Goal: Task Accomplishment & Management: Manage account settings

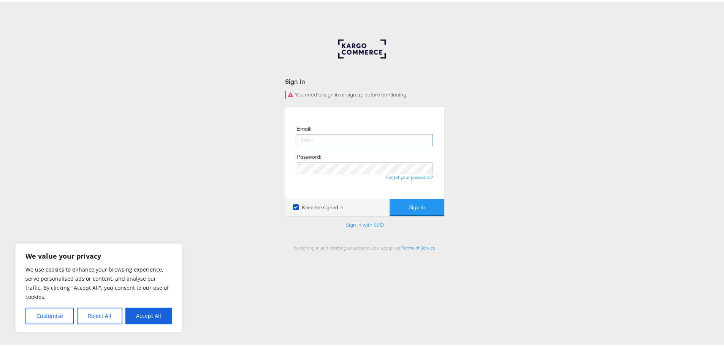
click at [352, 138] on input "email" at bounding box center [365, 139] width 136 height 12
type input "jerniganw@ae.com"
click at [431, 209] on button "Sign In" at bounding box center [417, 206] width 55 height 17
click at [149, 317] on button "Accept All" at bounding box center [148, 314] width 47 height 17
checkbox input "true"
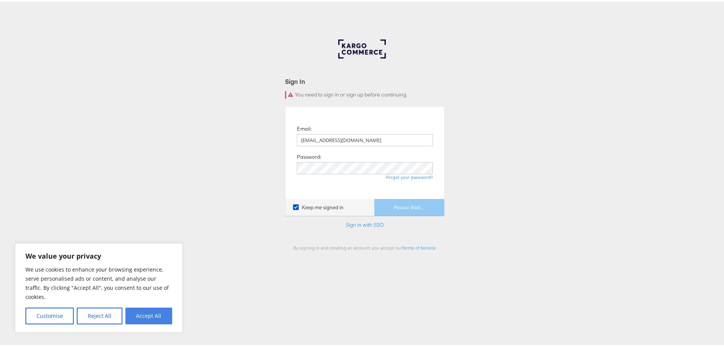
checkbox input "true"
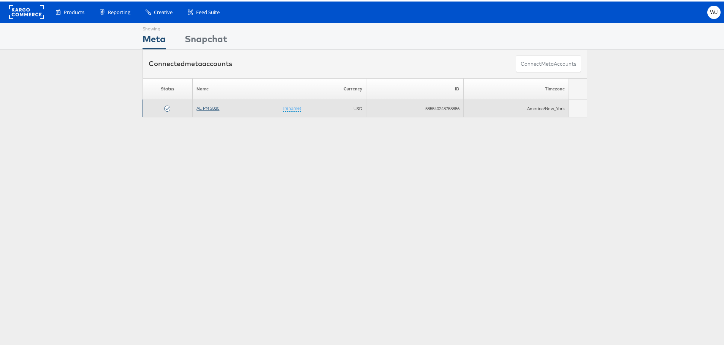
click at [201, 107] on link "AE PM 2020" at bounding box center [208, 107] width 23 height 6
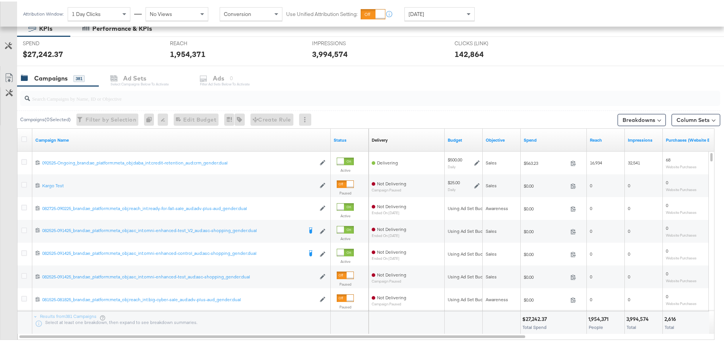
scroll to position [97, 0]
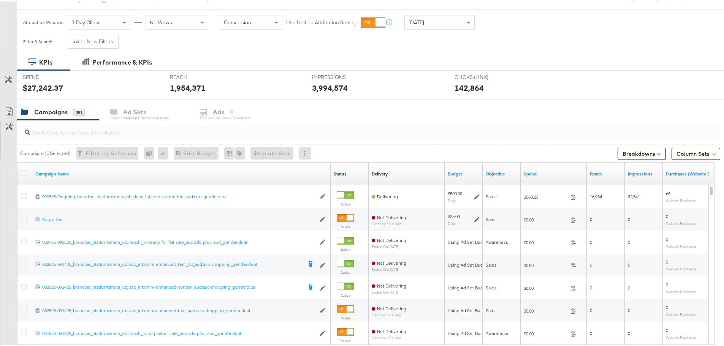
click at [341, 175] on link "Status" at bounding box center [350, 173] width 32 height 6
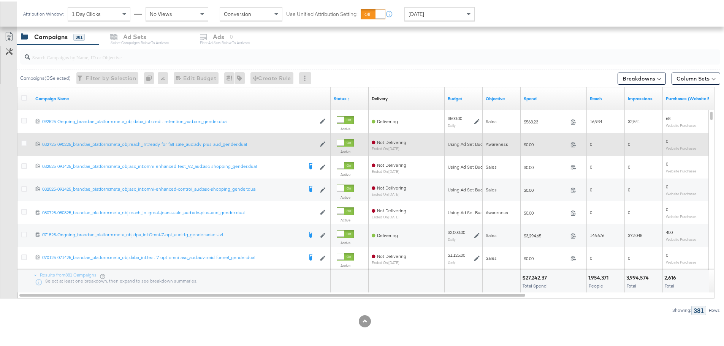
scroll to position [173, 0]
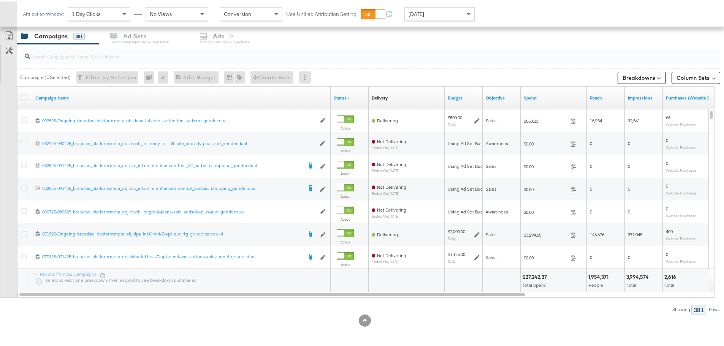
click at [338, 100] on div "Status ↑" at bounding box center [350, 96] width 38 height 12
click at [339, 99] on link "Status ↑" at bounding box center [350, 97] width 32 height 6
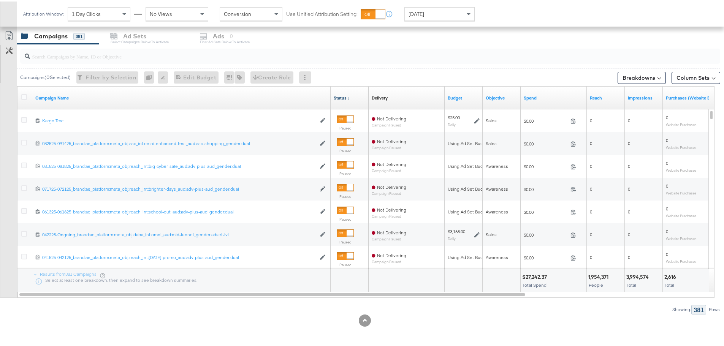
click at [339, 98] on link "Status ↓" at bounding box center [350, 97] width 32 height 6
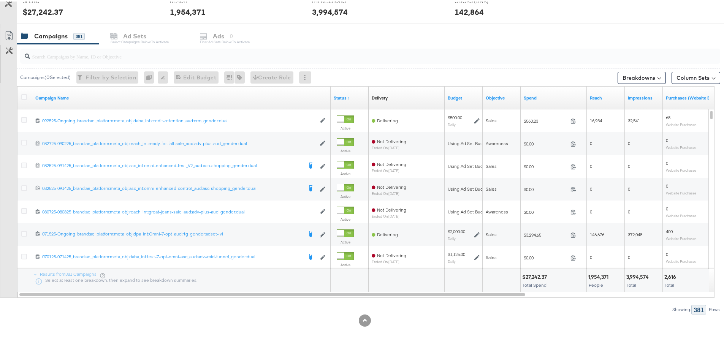
scroll to position [0, 0]
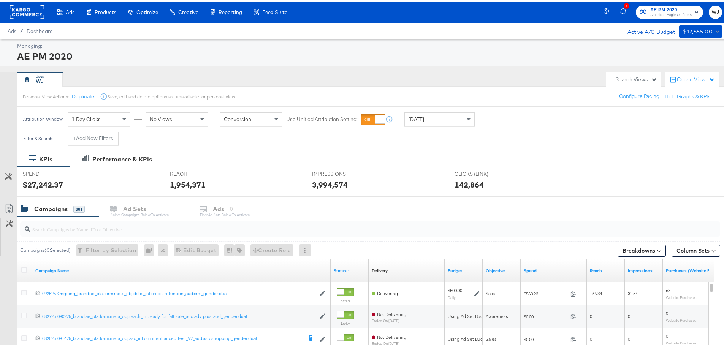
drag, startPoint x: 64, startPoint y: 235, endPoint x: 66, endPoint y: 230, distance: 4.6
click at [65, 235] on div at bounding box center [370, 227] width 700 height 15
click at [66, 228] on input "search" at bounding box center [343, 224] width 626 height 15
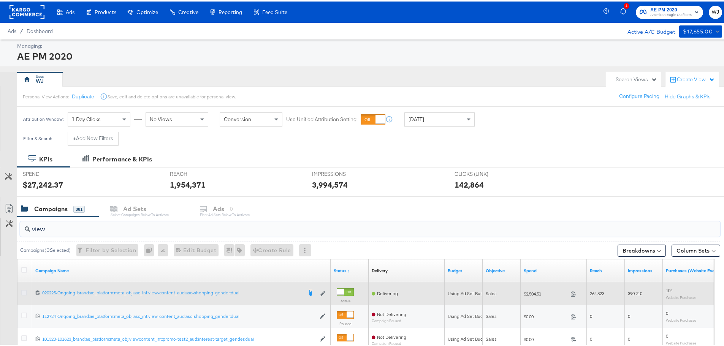
type input "view"
click at [23, 293] on icon at bounding box center [24, 291] width 6 height 6
click at [0, 0] on input "checkbox" at bounding box center [0, 0] width 0 height 0
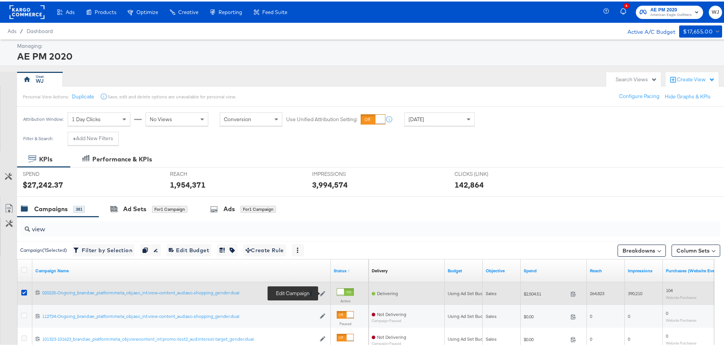
click at [322, 293] on icon at bounding box center [322, 292] width 5 height 5
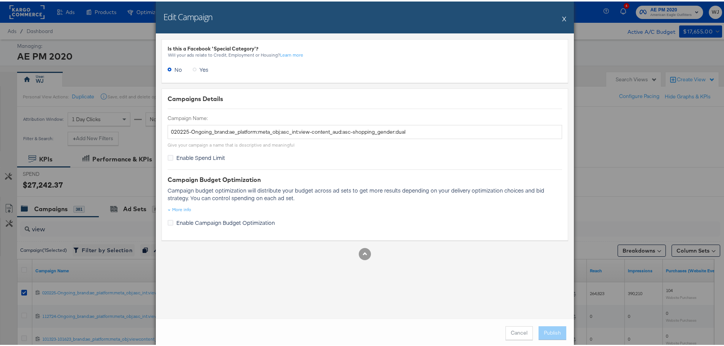
click at [512, 340] on div "Cancel Publish" at bounding box center [365, 331] width 418 height 29
click at [519, 330] on button "Cancel" at bounding box center [519, 332] width 27 height 14
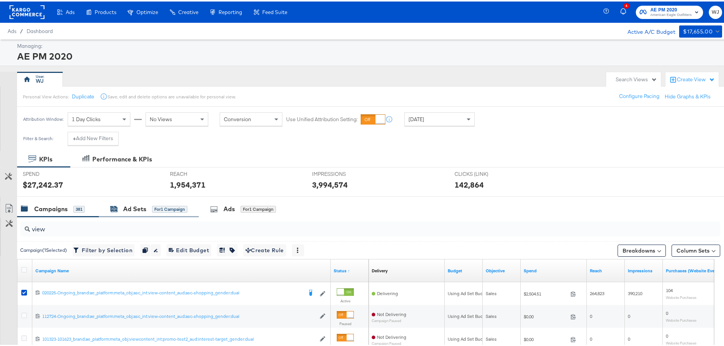
click at [133, 208] on div "Ad Sets" at bounding box center [134, 207] width 23 height 9
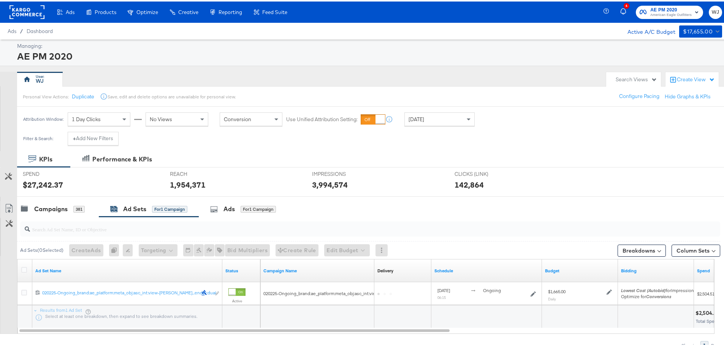
scroll to position [36, 0]
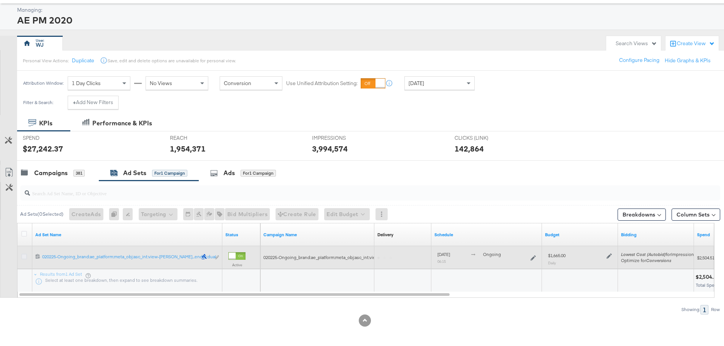
click at [24, 254] on icon at bounding box center [24, 255] width 6 height 6
click at [0, 0] on input "checkbox" at bounding box center [0, 0] width 0 height 0
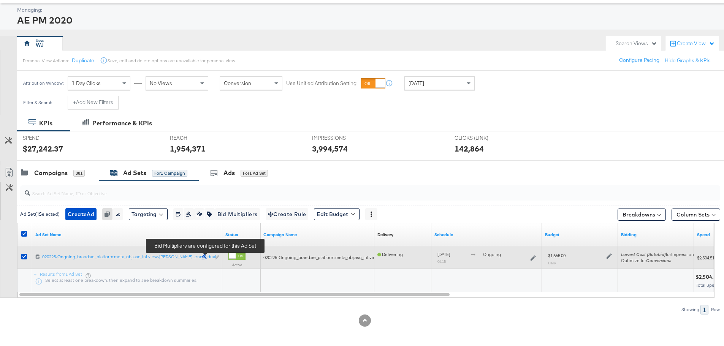
click at [203, 255] on icon at bounding box center [204, 254] width 5 height 5
click at [216, 258] on div "Edit ad set" at bounding box center [210, 256] width 18 height 8
click at [215, 256] on div "Edit ad set" at bounding box center [210, 256] width 18 height 8
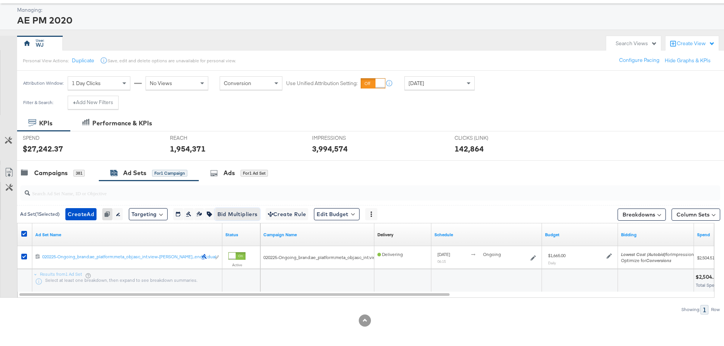
click at [239, 212] on span "Bid Multipliers" at bounding box center [237, 213] width 40 height 10
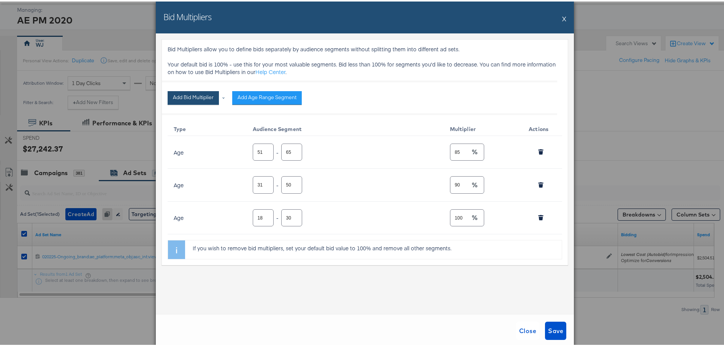
click at [179, 97] on button "Add Bid Multiplier" at bounding box center [193, 97] width 51 height 14
click at [190, 150] on li "Age" at bounding box center [199, 149] width 57 height 11
type input "100"
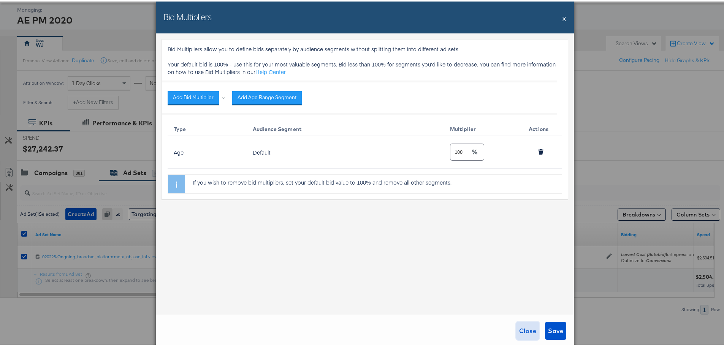
click at [519, 324] on button "Close" at bounding box center [527, 329] width 23 height 18
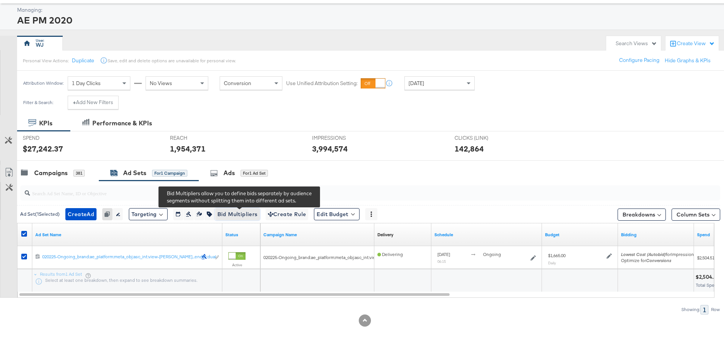
click at [247, 213] on span "Bid Multipliers" at bounding box center [237, 213] width 40 height 10
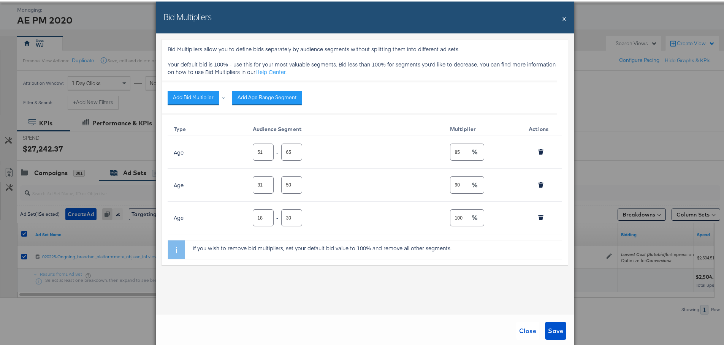
click at [222, 97] on span at bounding box center [223, 96] width 2 height 2
click at [193, 151] on li "Age" at bounding box center [199, 149] width 57 height 11
type input "100"
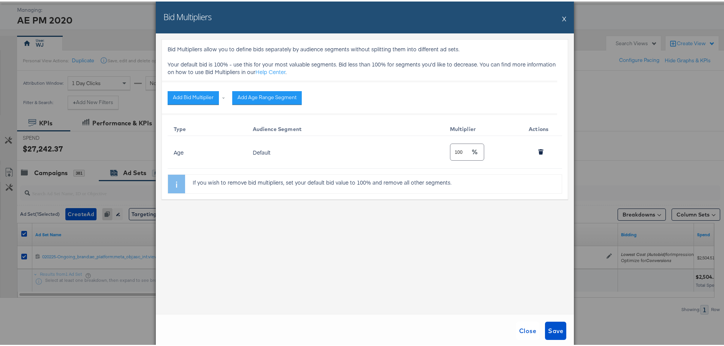
click at [265, 153] on div "Default" at bounding box center [344, 151] width 182 height 6
click at [528, 332] on span "Close" at bounding box center [527, 329] width 17 height 11
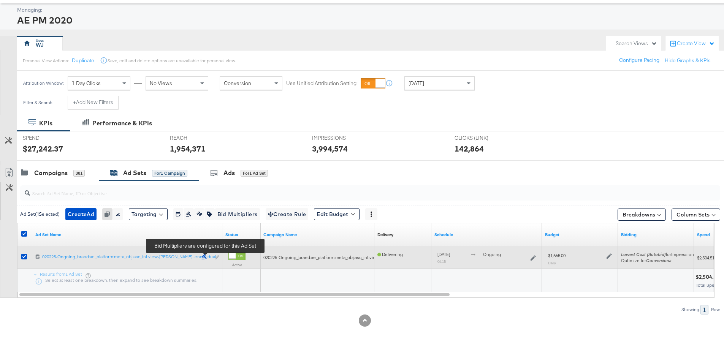
click at [204, 256] on icon at bounding box center [204, 255] width 6 height 6
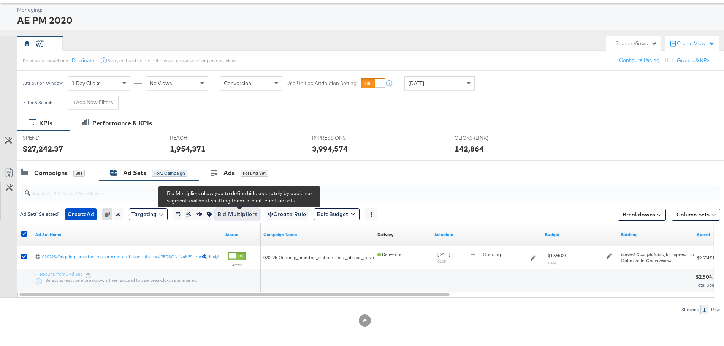
click at [237, 216] on span "Bid Multipliers" at bounding box center [237, 213] width 40 height 10
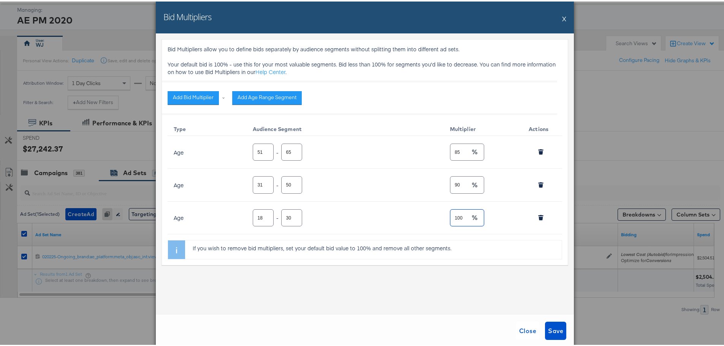
click at [466, 214] on input "100" at bounding box center [460, 213] width 20 height 16
click at [418, 282] on div "Bid Multipliers allow you to define bids separately by audience segments withou…" at bounding box center [365, 172] width 418 height 281
click at [291, 148] on input "66" at bounding box center [292, 147] width 20 height 16
type input "65"
click at [291, 152] on input "65" at bounding box center [292, 147] width 20 height 16
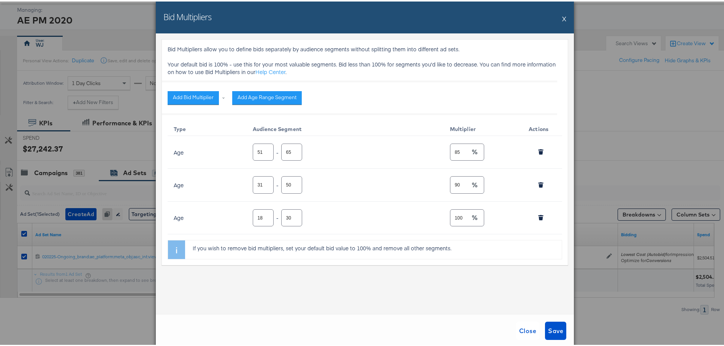
click at [499, 285] on div "Bid Multipliers allow you to define bids separately by audience segments withou…" at bounding box center [365, 172] width 418 height 281
click at [276, 98] on button "Add Age Range Segment" at bounding box center [267, 97] width 70 height 14
type input "66"
type input "75"
type input "100"
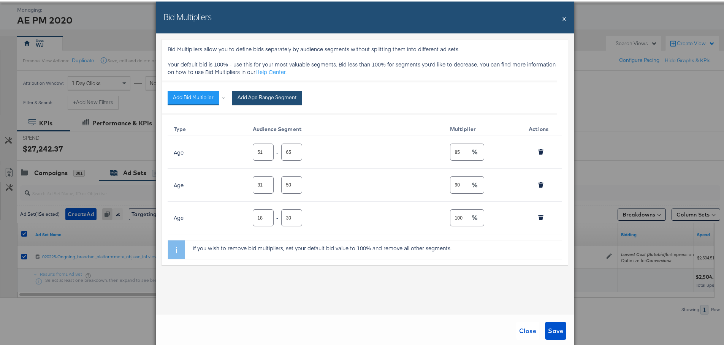
type input "51"
type input "65"
type input "85"
type input "31"
type input "50"
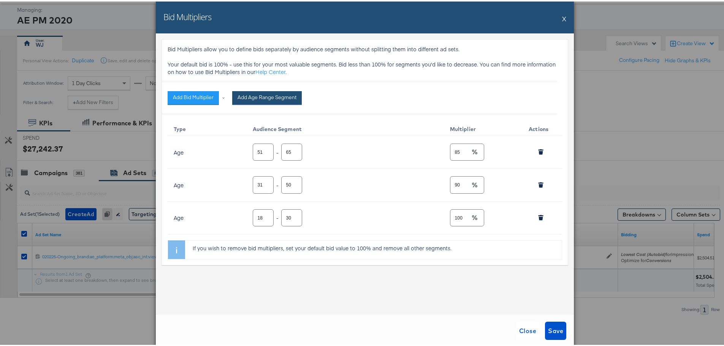
type input "90"
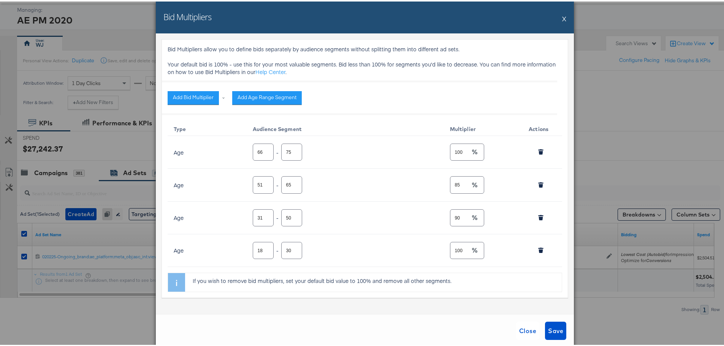
click at [285, 146] on input "75" at bounding box center [292, 147] width 20 height 16
click at [291, 148] on input "76" at bounding box center [292, 147] width 20 height 16
click at [291, 148] on input "77" at bounding box center [292, 147] width 20 height 16
click at [291, 148] on input "78" at bounding box center [292, 147] width 20 height 16
click at [291, 148] on input "79" at bounding box center [292, 147] width 20 height 16
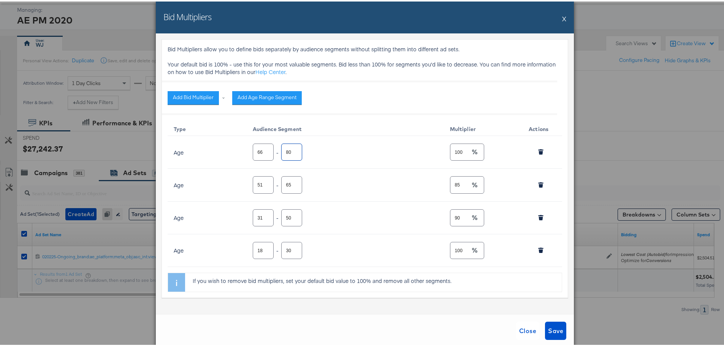
click at [291, 148] on input "80" at bounding box center [292, 147] width 20 height 16
click at [291, 148] on input "81" at bounding box center [292, 147] width 20 height 16
click at [291, 148] on input "82" at bounding box center [292, 147] width 20 height 16
drag, startPoint x: 291, startPoint y: 148, endPoint x: 291, endPoint y: 154, distance: 6.1
click at [291, 149] on input "109" at bounding box center [292, 147] width 20 height 16
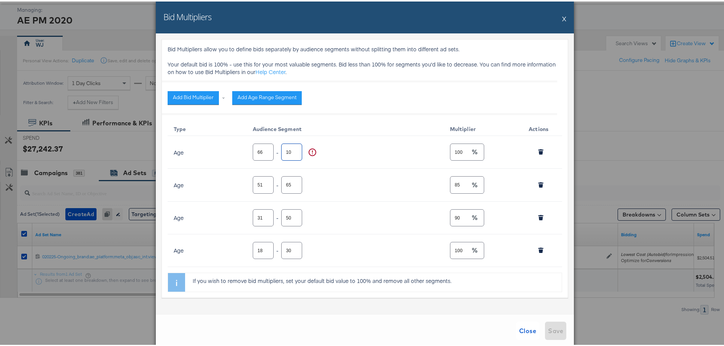
click at [292, 152] on input "108" at bounding box center [292, 147] width 20 height 16
click at [292, 152] on input "107" at bounding box center [292, 147] width 20 height 16
click at [292, 152] on input "106" at bounding box center [292, 147] width 20 height 16
click at [291, 154] on input "106" at bounding box center [292, 147] width 20 height 16
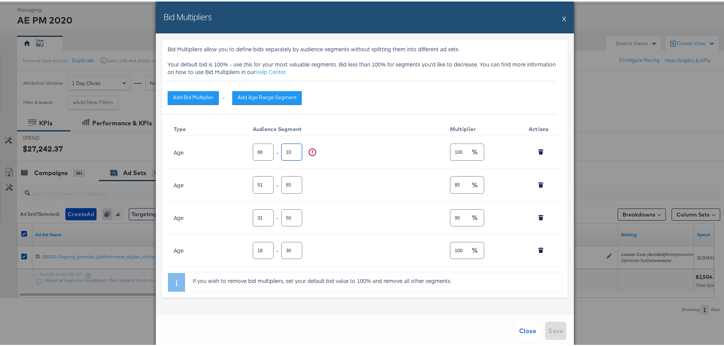
click at [286, 148] on input "106" at bounding box center [292, 147] width 20 height 16
drag, startPoint x: 288, startPoint y: 150, endPoint x: 283, endPoint y: 150, distance: 5.3
click at [283, 150] on input "106" at bounding box center [292, 147] width 20 height 16
type input "996"
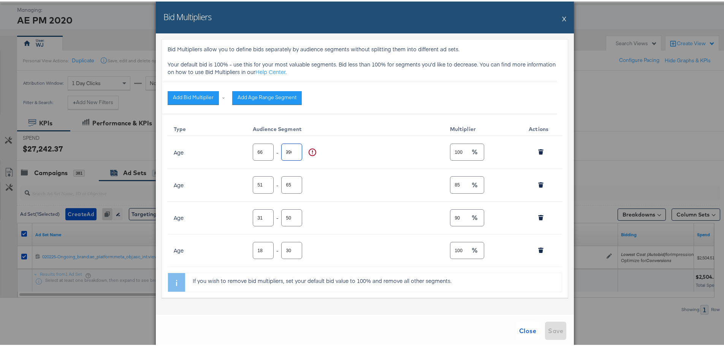
click at [288, 151] on input "996" at bounding box center [292, 147] width 20 height 16
drag, startPoint x: 288, startPoint y: 151, endPoint x: 280, endPoint y: 152, distance: 7.6
click at [282, 152] on input "996" at bounding box center [292, 147] width 20 height 16
type input "99"
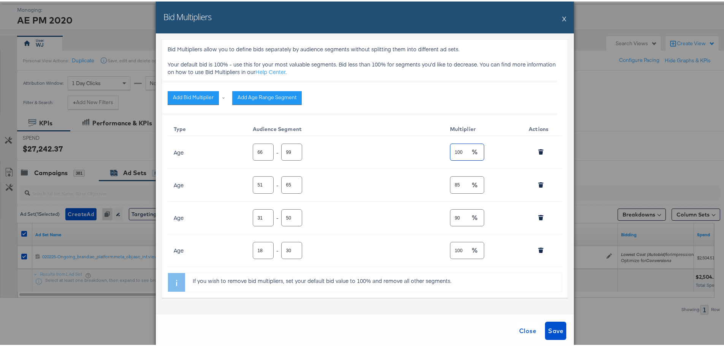
drag, startPoint x: 466, startPoint y: 151, endPoint x: 450, endPoint y: 152, distance: 16.4
click at [450, 152] on input "100" at bounding box center [460, 147] width 20 height 16
type input "70"
click at [454, 320] on div "Close Save" at bounding box center [365, 329] width 418 height 33
type input "64"
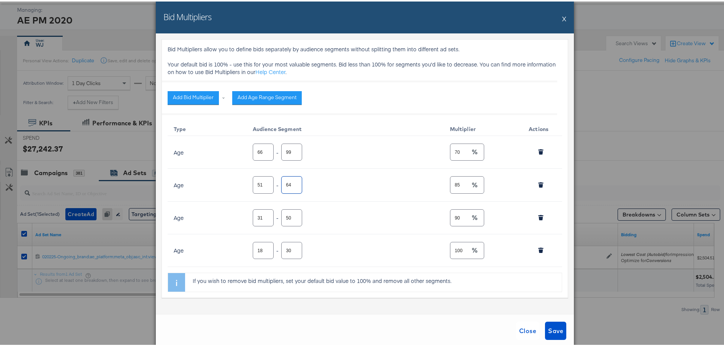
click at [290, 185] on input "64" at bounding box center [292, 180] width 20 height 16
type input "65"
click at [263, 152] on input "65" at bounding box center [263, 147] width 20 height 16
click at [415, 94] on div "Add Bid Multiplier Add Age Range Segment" at bounding box center [365, 96] width 395 height 21
drag, startPoint x: 451, startPoint y: 150, endPoint x: 447, endPoint y: 150, distance: 4.6
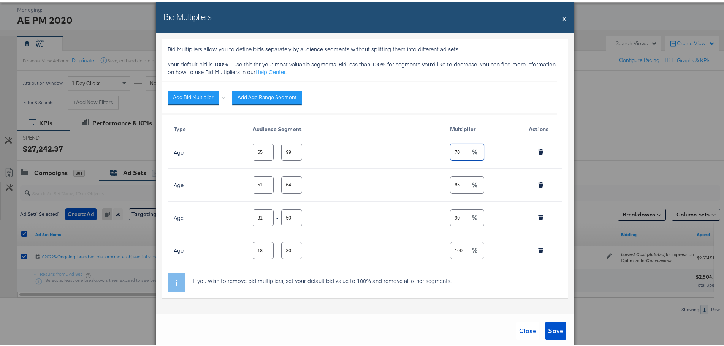
click at [447, 150] on td "70" at bounding box center [483, 151] width 79 height 33
click at [430, 94] on div "Add Bid Multiplier Add Age Range Segment" at bounding box center [365, 96] width 395 height 21
click at [551, 333] on span "Save" at bounding box center [555, 329] width 15 height 11
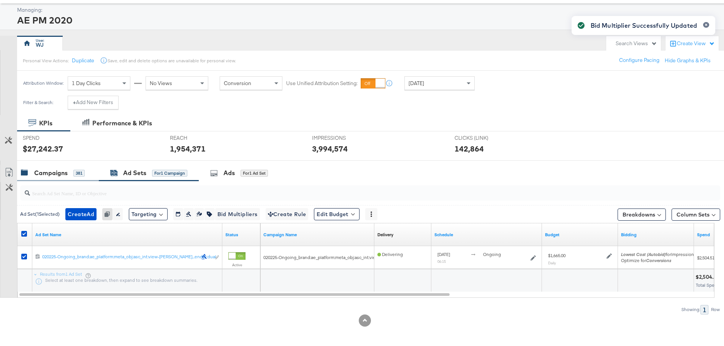
click at [44, 170] on div "Campaigns" at bounding box center [50, 171] width 33 height 9
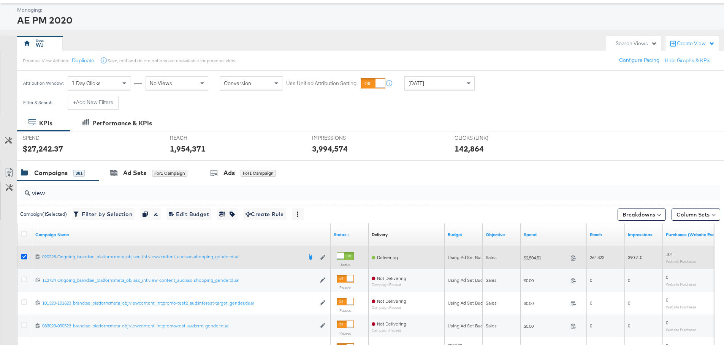
click at [22, 254] on icon at bounding box center [24, 255] width 6 height 6
click at [0, 0] on input "checkbox" at bounding box center [0, 0] width 0 height 0
